Goal: Task Accomplishment & Management: Manage account settings

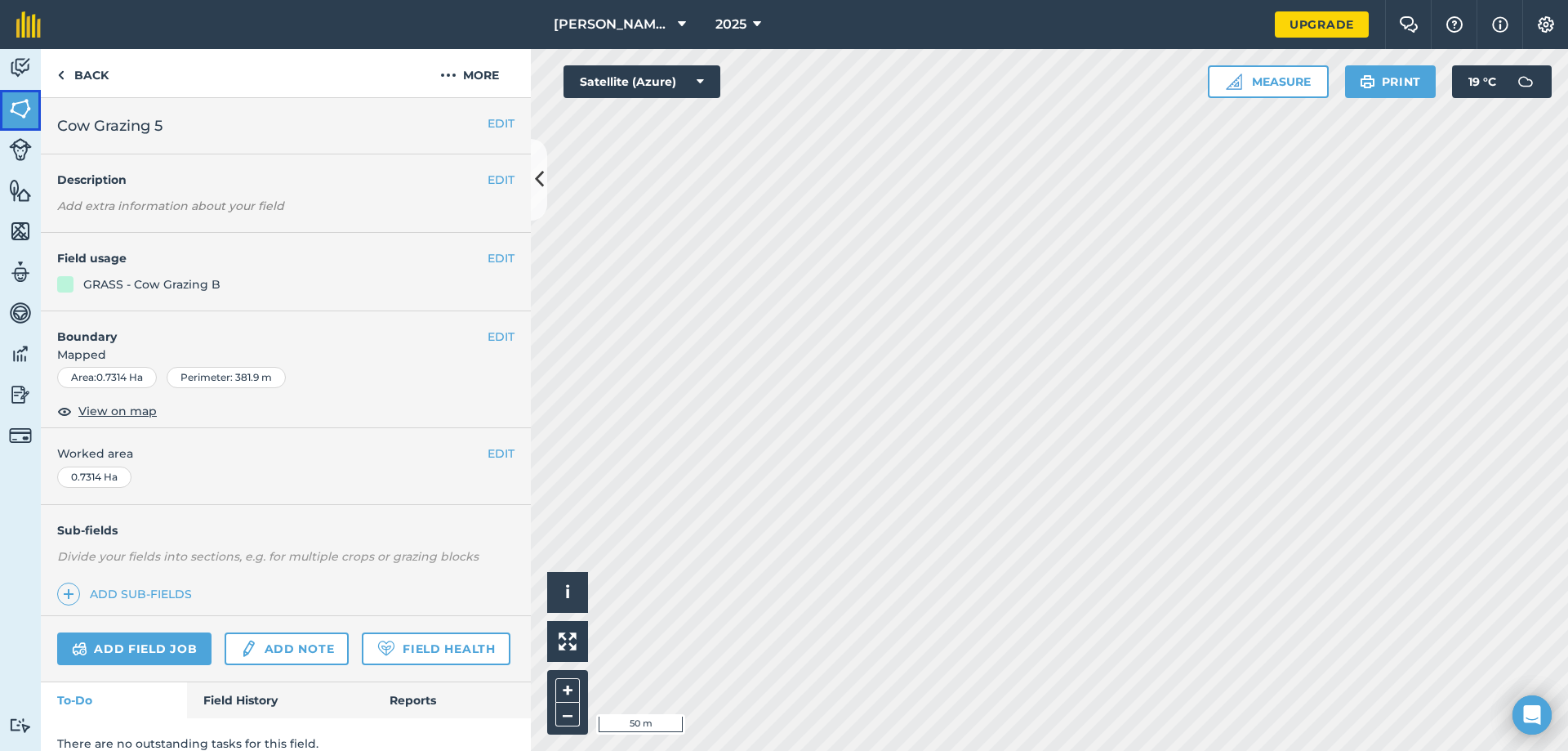
click at [15, 113] on img at bounding box center [21, 109] width 23 height 25
click at [487, 259] on button "EDIT" at bounding box center [501, 258] width 27 height 18
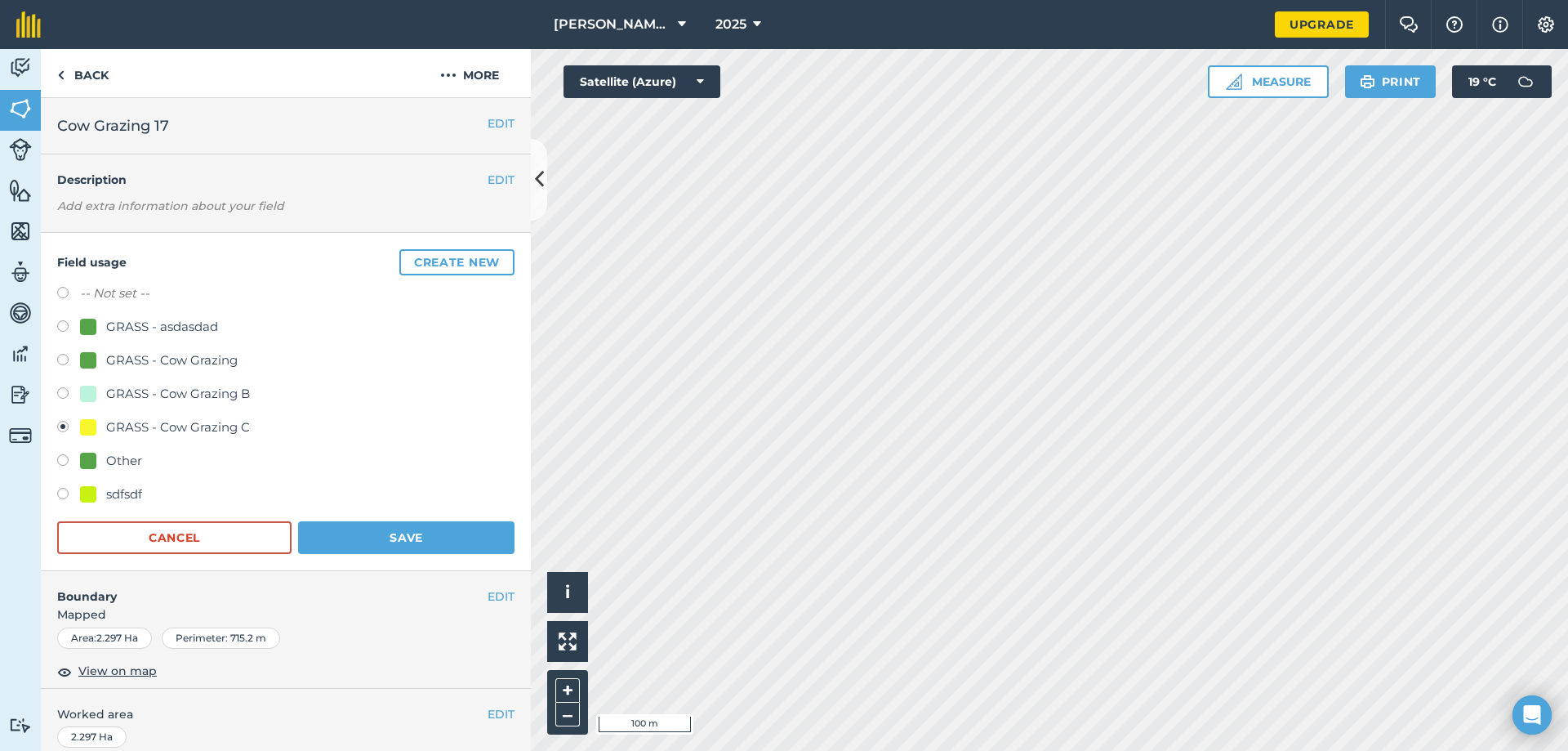
click at [64, 394] on label at bounding box center [68, 395] width 23 height 17
radio input "true"
radio input "false"
click at [370, 529] on button "Save" at bounding box center [406, 538] width 216 height 33
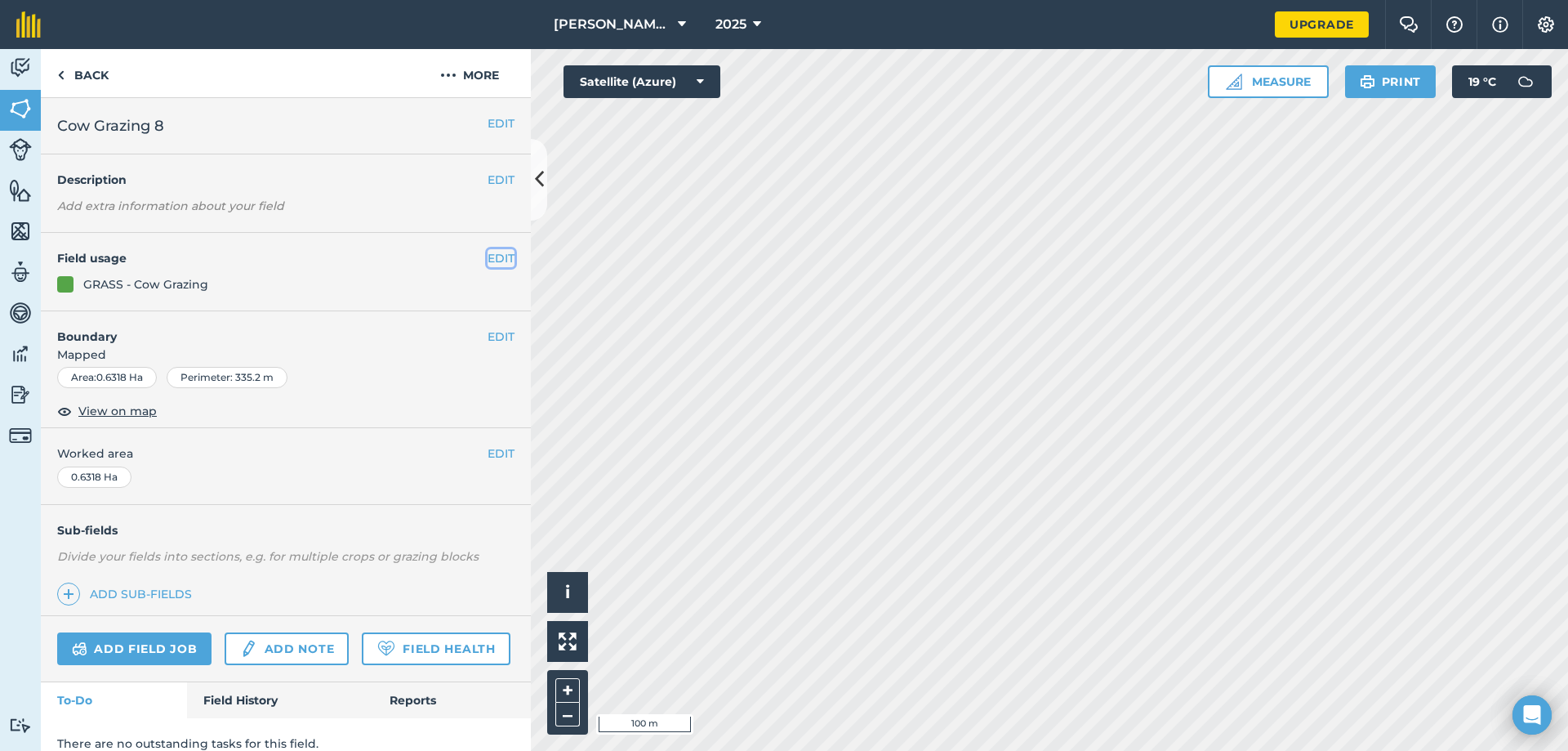
click at [488, 251] on button "EDIT" at bounding box center [501, 258] width 27 height 18
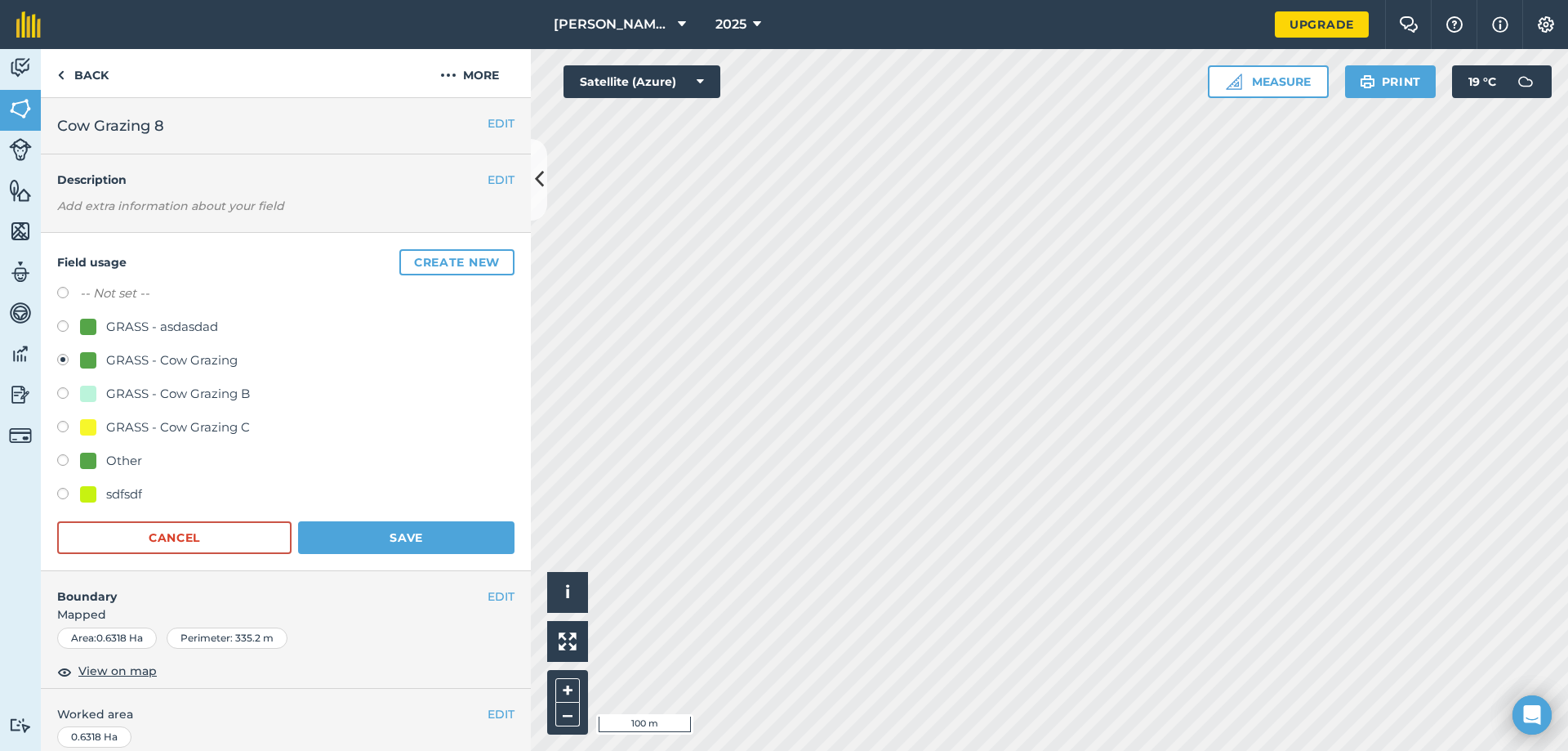
click at [64, 423] on label at bounding box center [68, 429] width 23 height 17
radio input "true"
radio input "false"
click at [417, 530] on button "Save" at bounding box center [406, 538] width 216 height 33
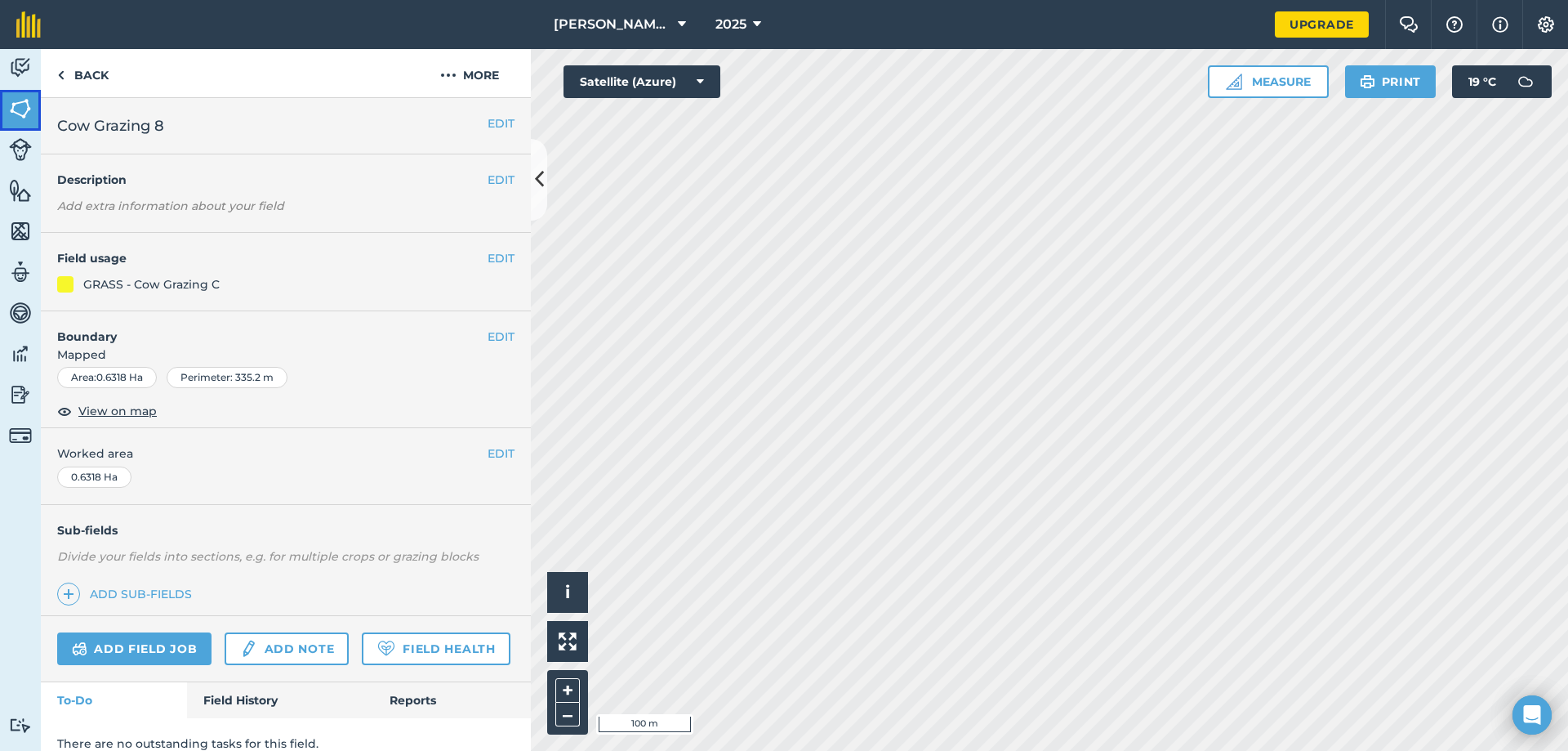
click at [25, 120] on img at bounding box center [21, 109] width 23 height 25
click at [7, 111] on link "Fields" at bounding box center [20, 110] width 40 height 40
